Goal: Information Seeking & Learning: Learn about a topic

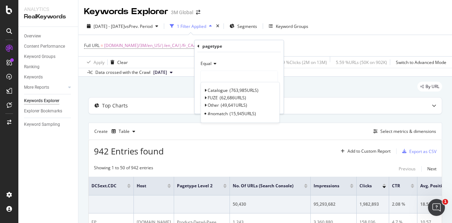
click at [315, 42] on div "Full URL = [DOMAIN_NAME]/3M/en_US/|/en_CA/|/fr_CA/ Add Filter" at bounding box center [265, 45] width 362 height 21
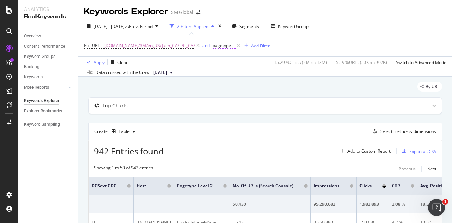
click at [217, 46] on span "pagetype" at bounding box center [221, 45] width 18 height 6
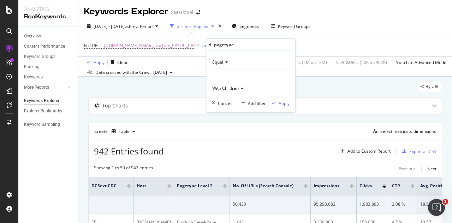
click at [224, 66] on div "Equal" at bounding box center [251, 61] width 78 height 11
click at [255, 58] on div "Equal" at bounding box center [251, 61] width 78 height 11
click at [241, 74] on div at bounding box center [250, 74] width 77 height 11
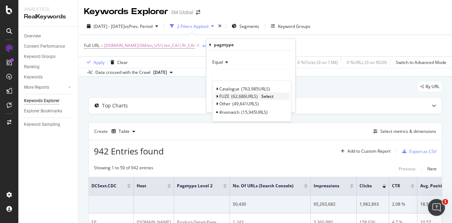
click at [217, 94] on icon at bounding box center [217, 96] width 2 height 4
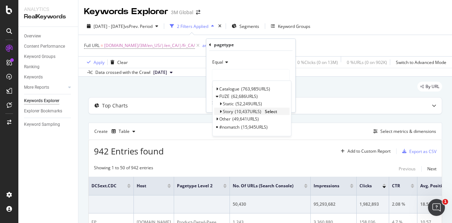
click at [273, 110] on span "Select" at bounding box center [271, 111] width 12 height 6
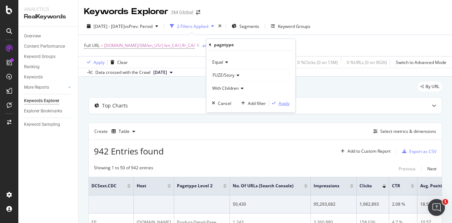
click at [278, 102] on div "button" at bounding box center [274, 103] width 10 height 4
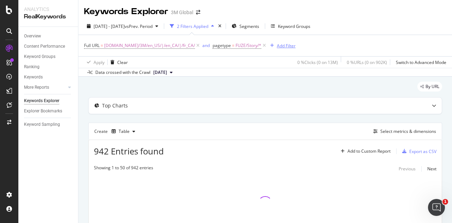
click at [277, 46] on div "Add Filter" at bounding box center [286, 46] width 19 height 6
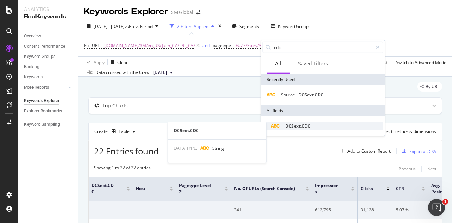
type input "cdc"
click at [305, 123] on span "DCSext.CDC" at bounding box center [297, 126] width 25 height 6
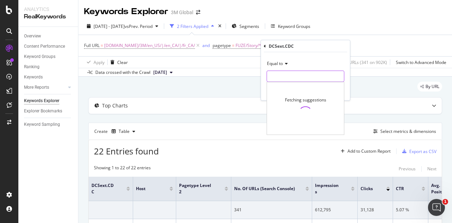
click at [280, 77] on input "text" at bounding box center [305, 76] width 77 height 11
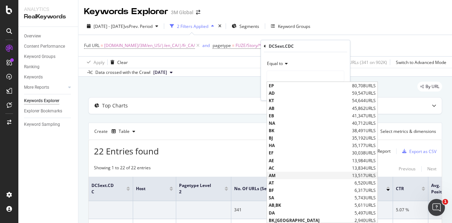
click at [284, 174] on span "AM" at bounding box center [308, 175] width 81 height 6
type input "AM"
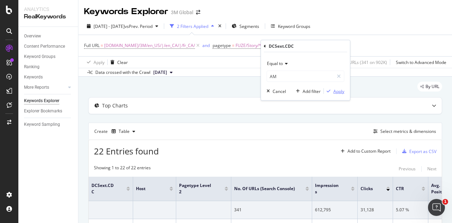
click at [338, 91] on div "Apply" at bounding box center [338, 91] width 11 height 6
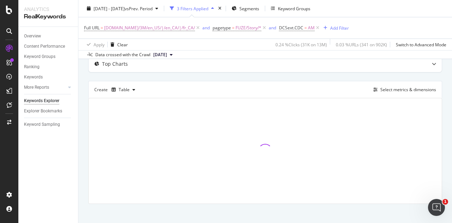
scroll to position [47, 0]
